Goal: Information Seeking & Learning: Learn about a topic

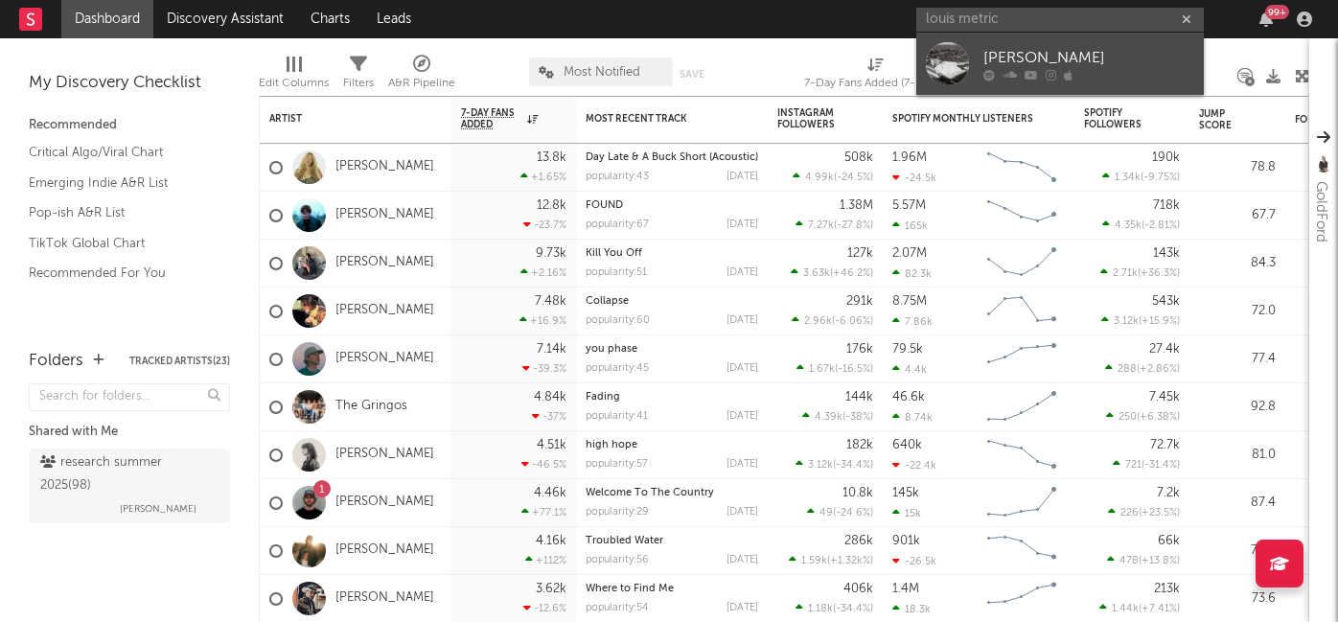
type input "louis metric"
click at [1039, 47] on div "[PERSON_NAME]" at bounding box center [1089, 57] width 211 height 23
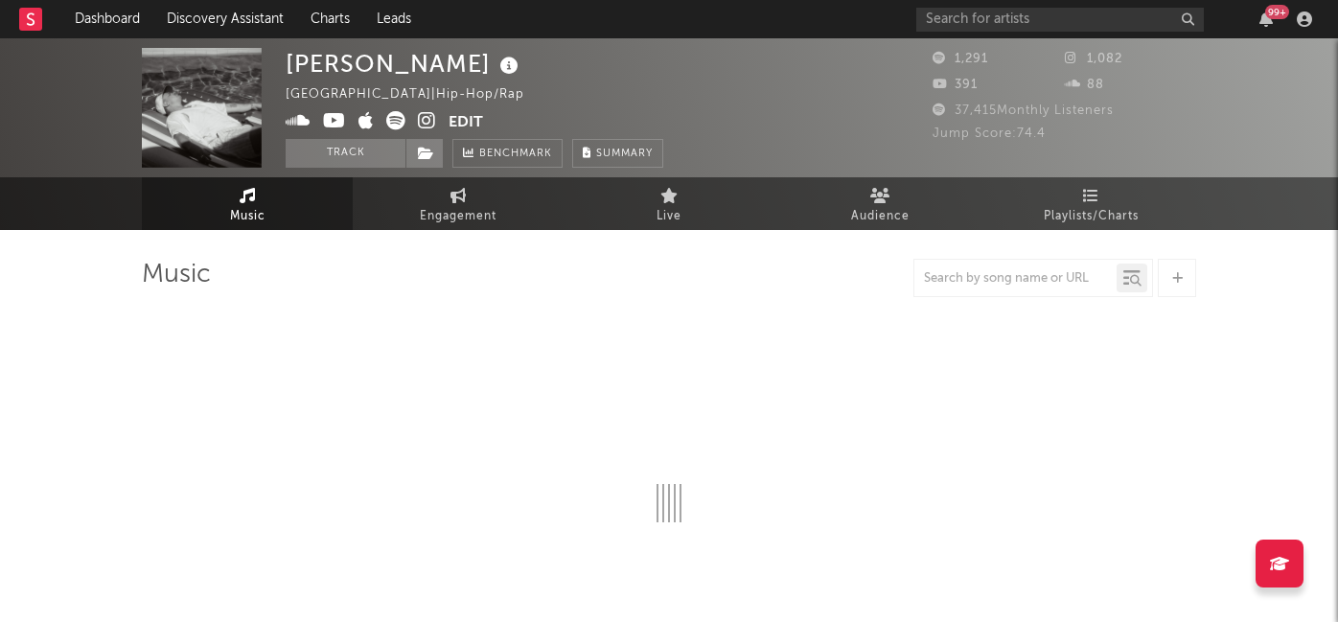
select select "1w"
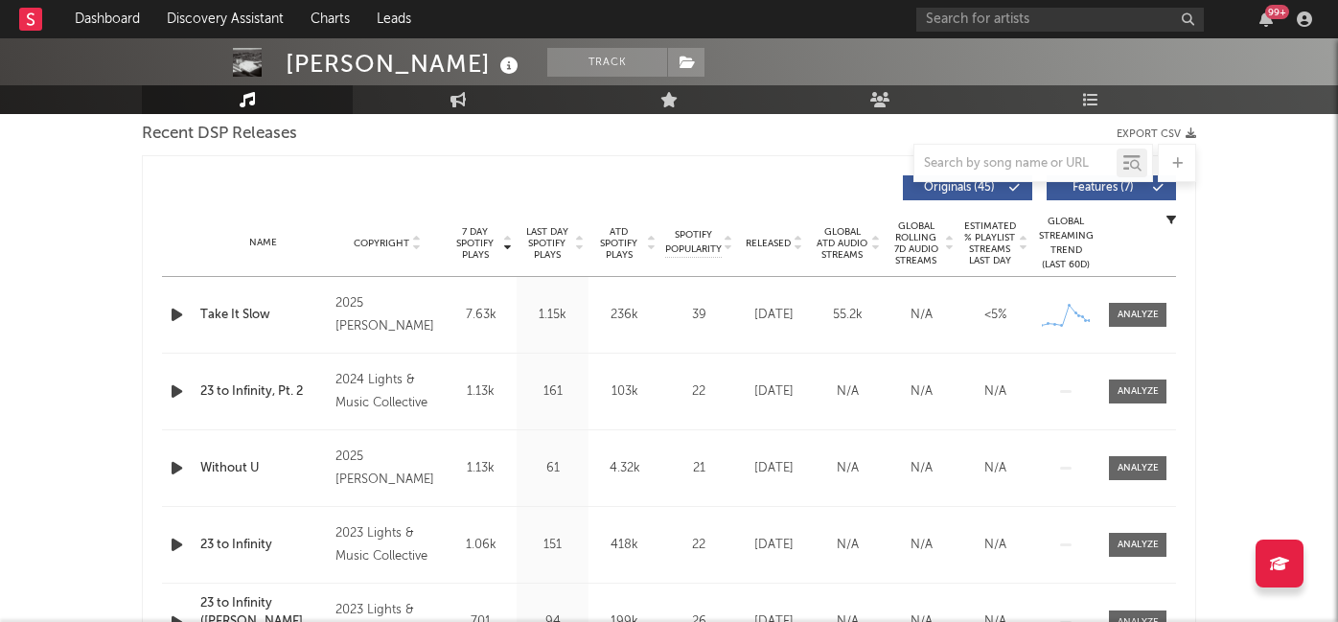
scroll to position [679, 0]
